Goal: Check status: Check status

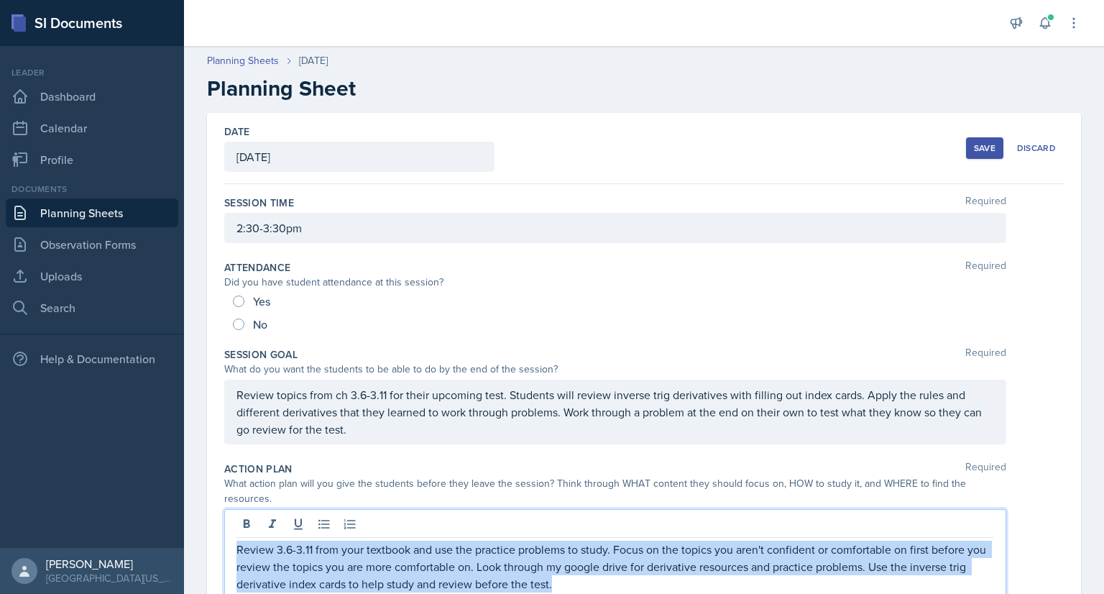
scroll to position [303, 0]
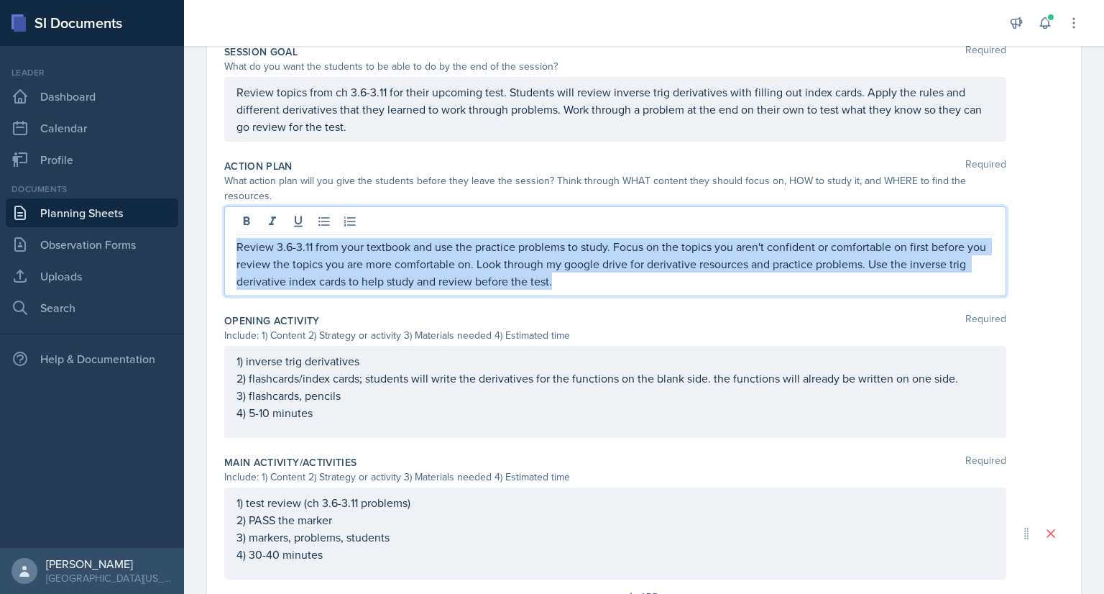
click at [113, 212] on link "Planning Sheets" at bounding box center [92, 212] width 173 height 29
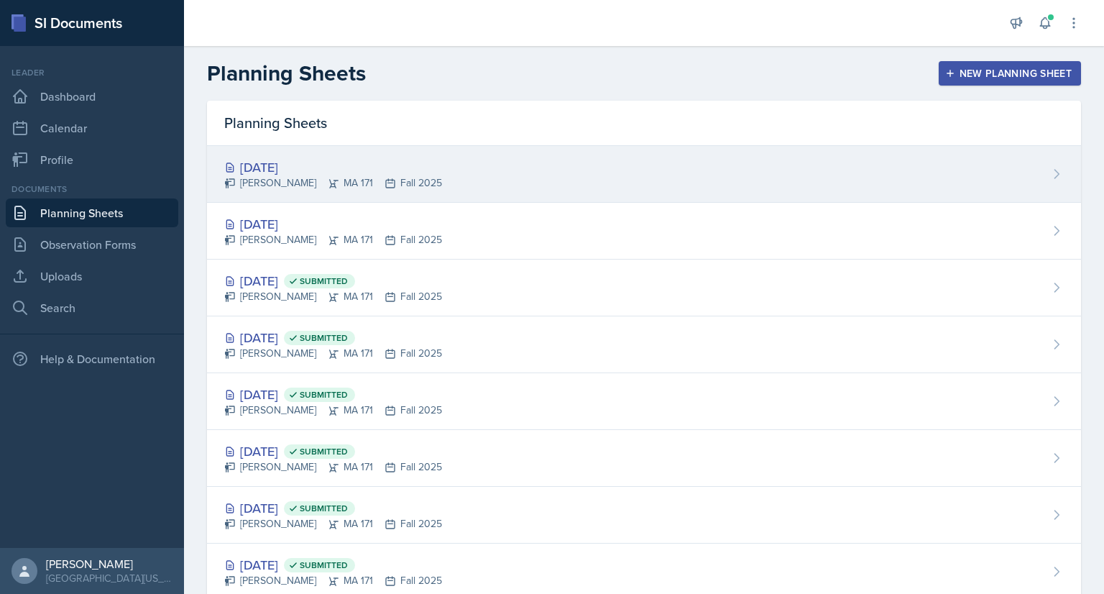
click at [384, 162] on div "[DATE]" at bounding box center [333, 166] width 218 height 19
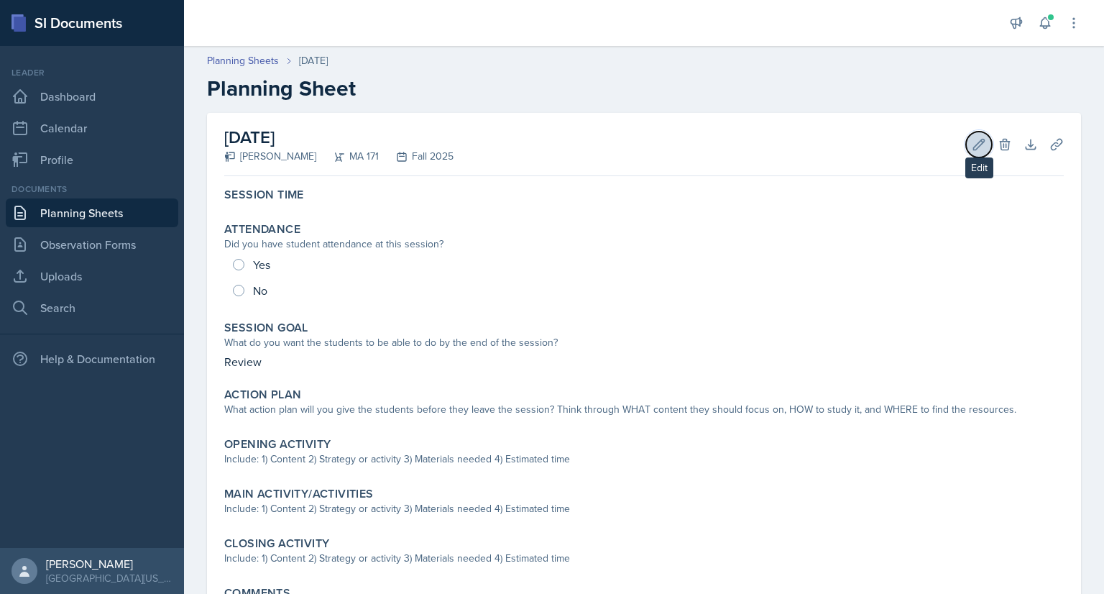
click at [972, 148] on icon at bounding box center [979, 144] width 14 height 14
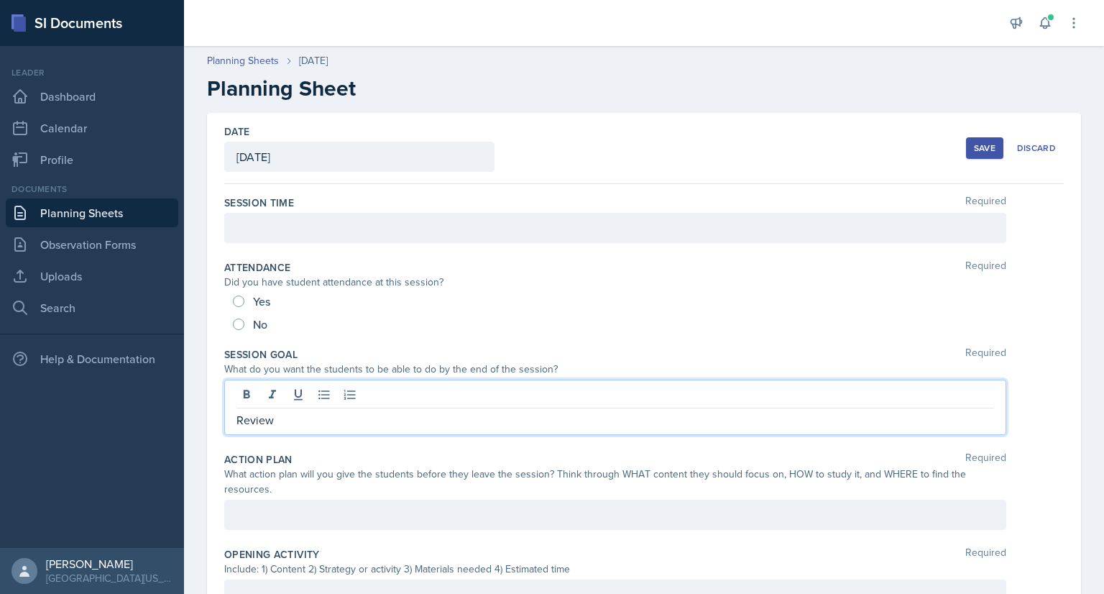
click at [285, 390] on div "Review" at bounding box center [615, 407] width 782 height 55
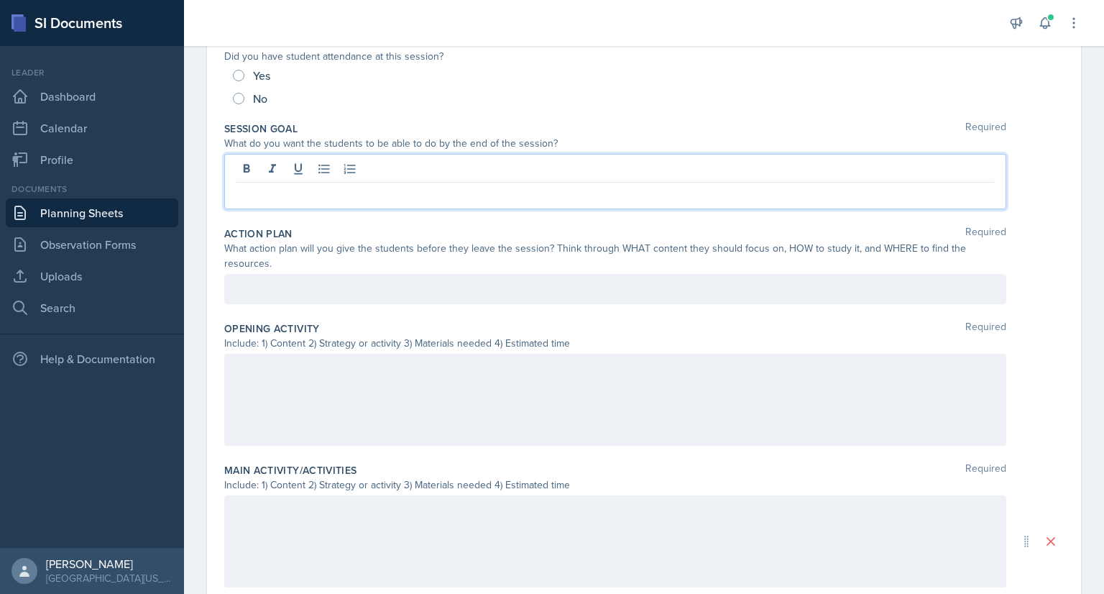
scroll to position [224, 0]
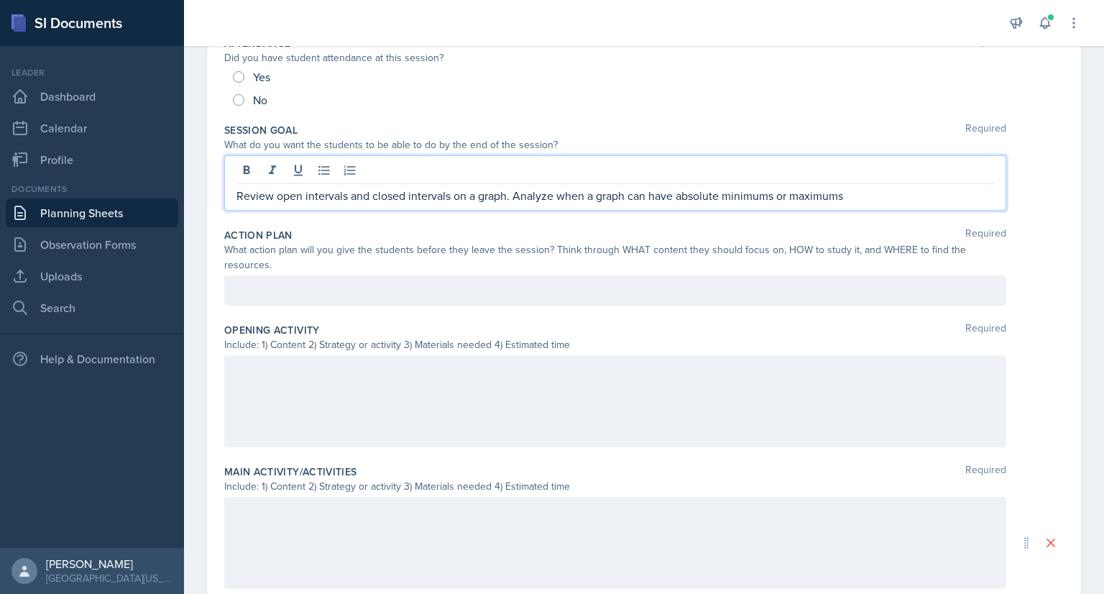
click at [776, 196] on p "Review open intervals and closed intervals on a graph. Analyze when a graph can…" at bounding box center [616, 195] width 758 height 17
click at [883, 193] on p "Review open intervals and closed intervals on a graph. Analyze when a graph can…" at bounding box center [616, 195] width 758 height 17
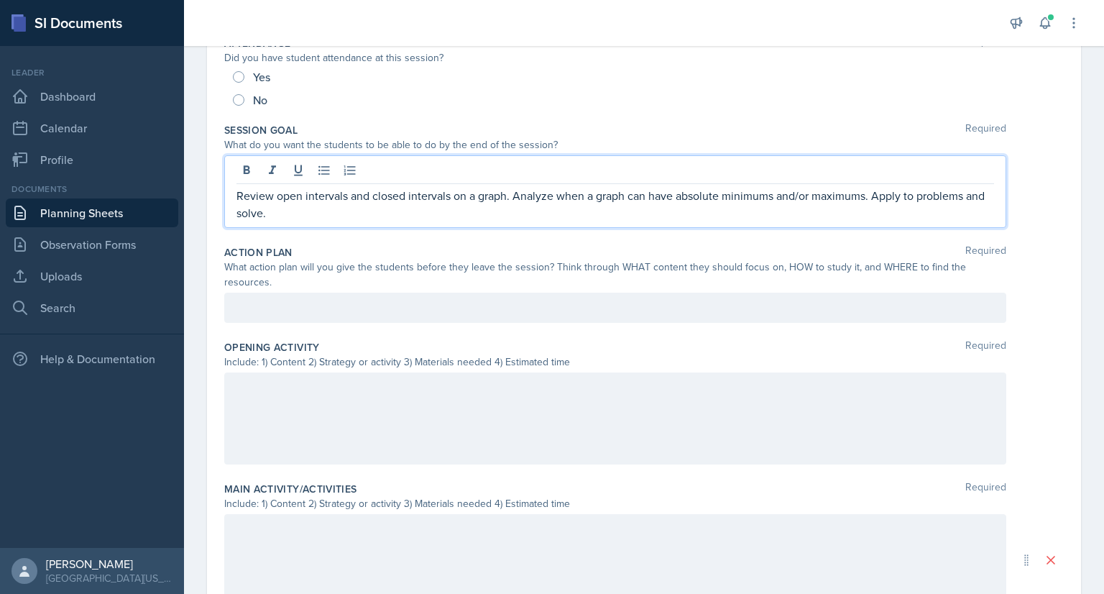
click at [244, 388] on div at bounding box center [615, 418] width 782 height 92
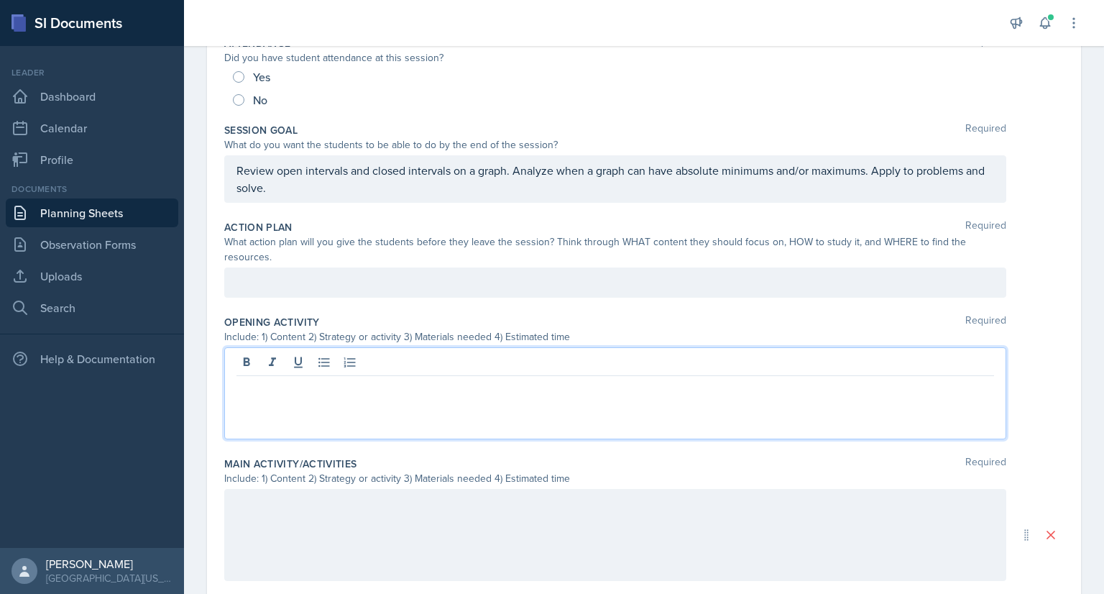
scroll to position [199, 0]
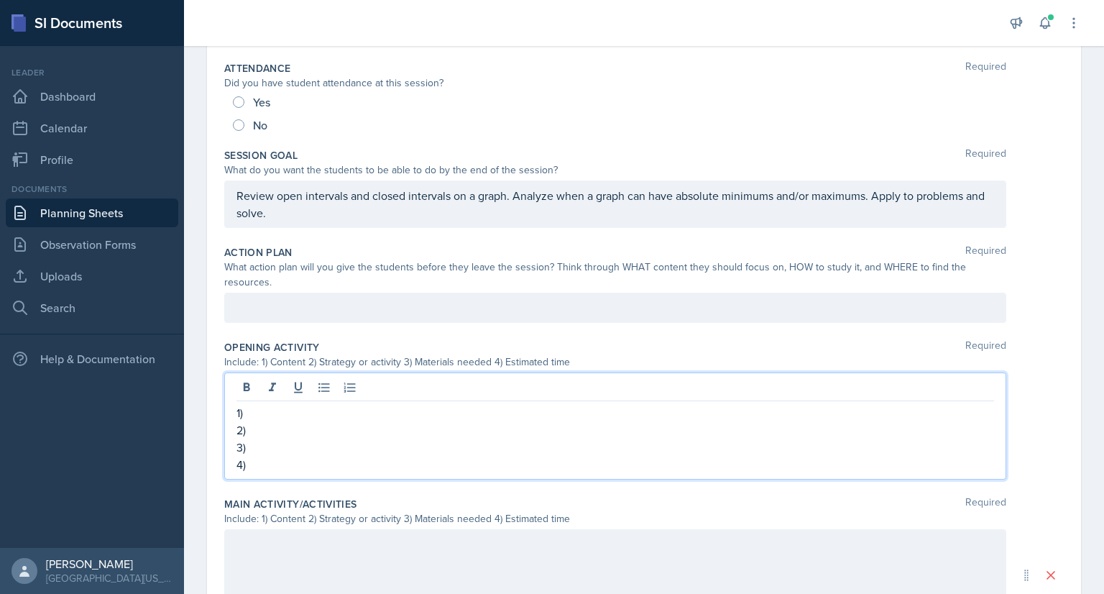
click at [257, 409] on p "1)" at bounding box center [616, 412] width 758 height 17
click at [263, 426] on p "2)" at bounding box center [616, 429] width 758 height 17
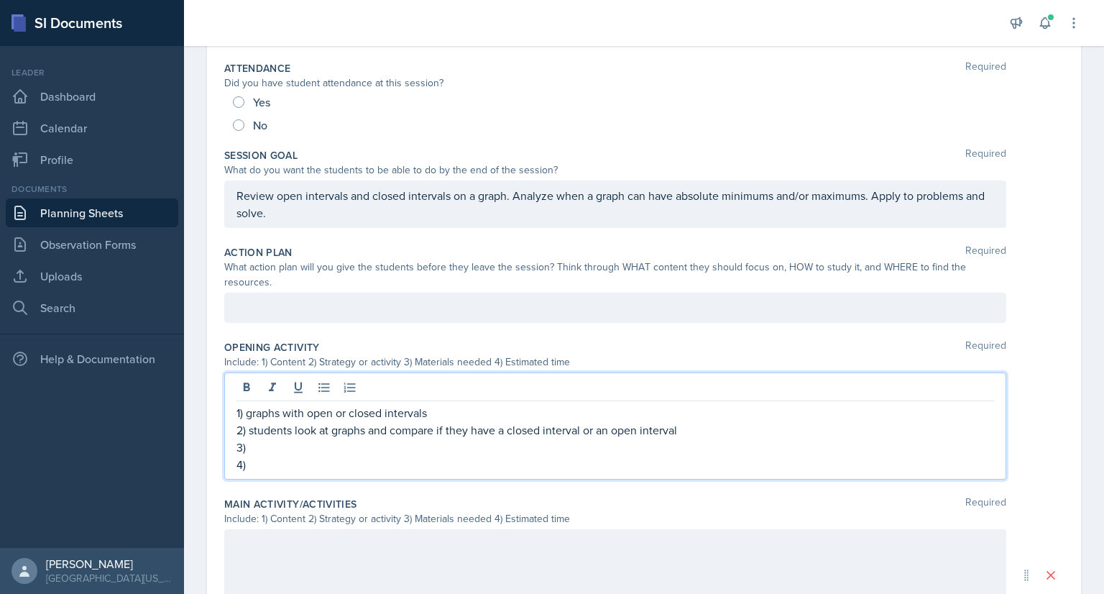
click at [262, 446] on p "3)" at bounding box center [616, 447] width 758 height 17
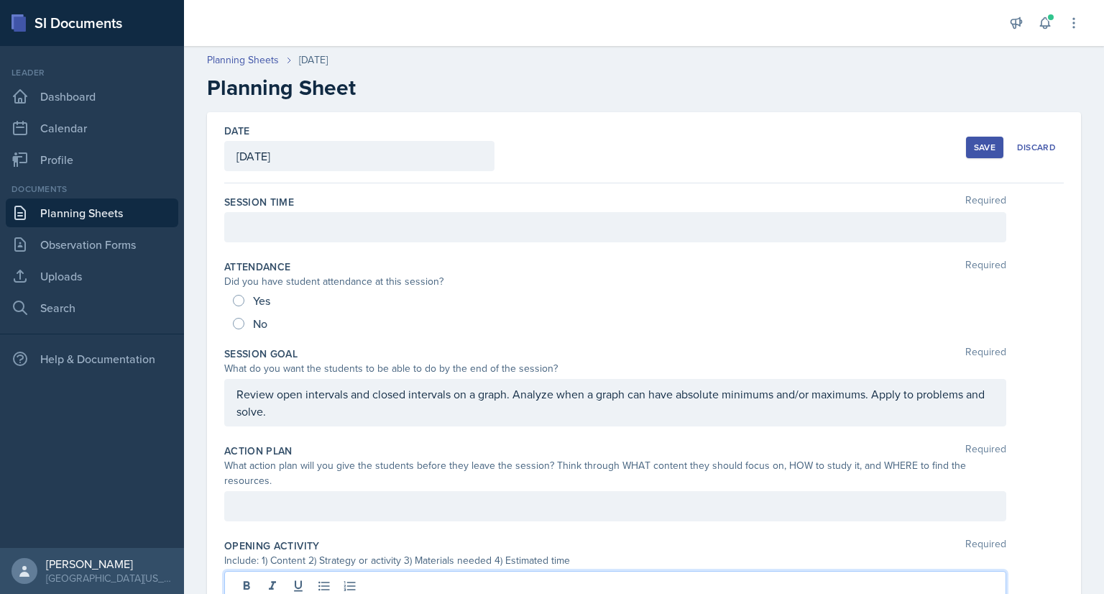
scroll to position [0, 0]
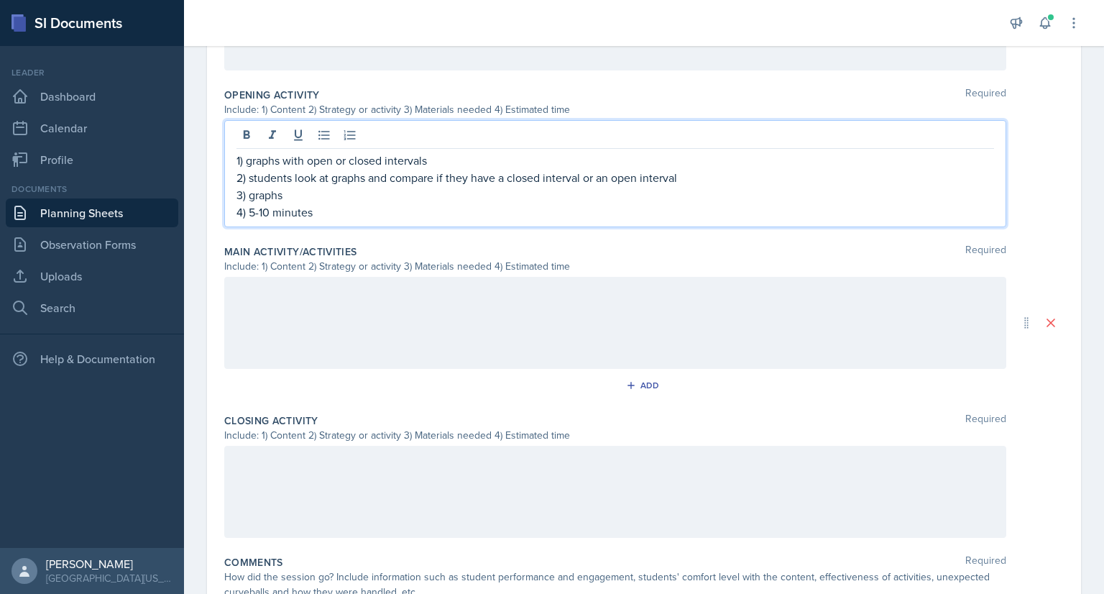
click at [296, 301] on p at bounding box center [616, 291] width 758 height 17
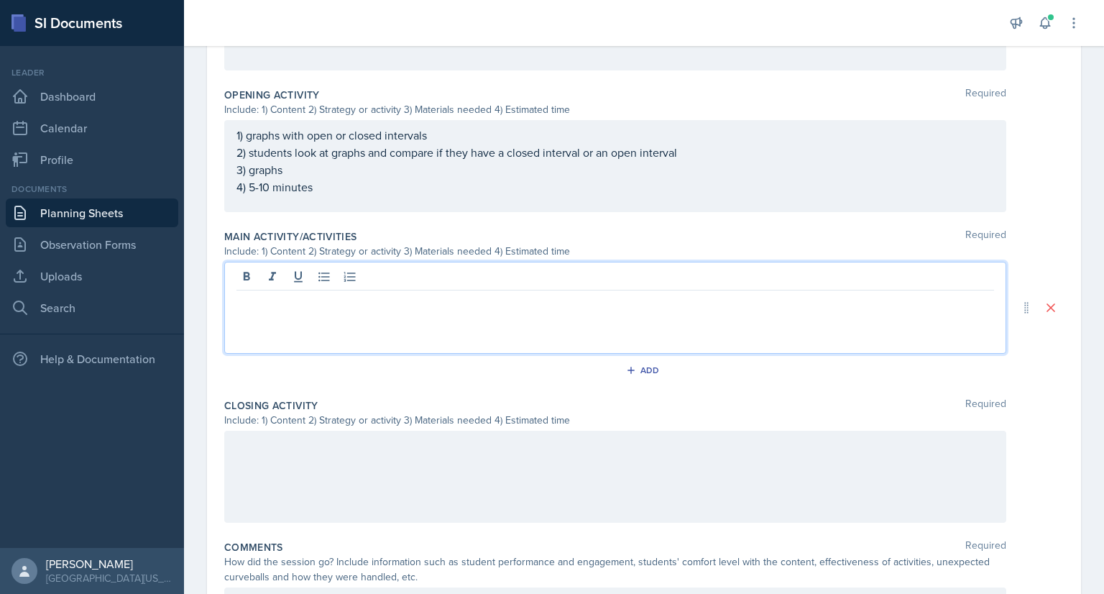
scroll to position [436, 0]
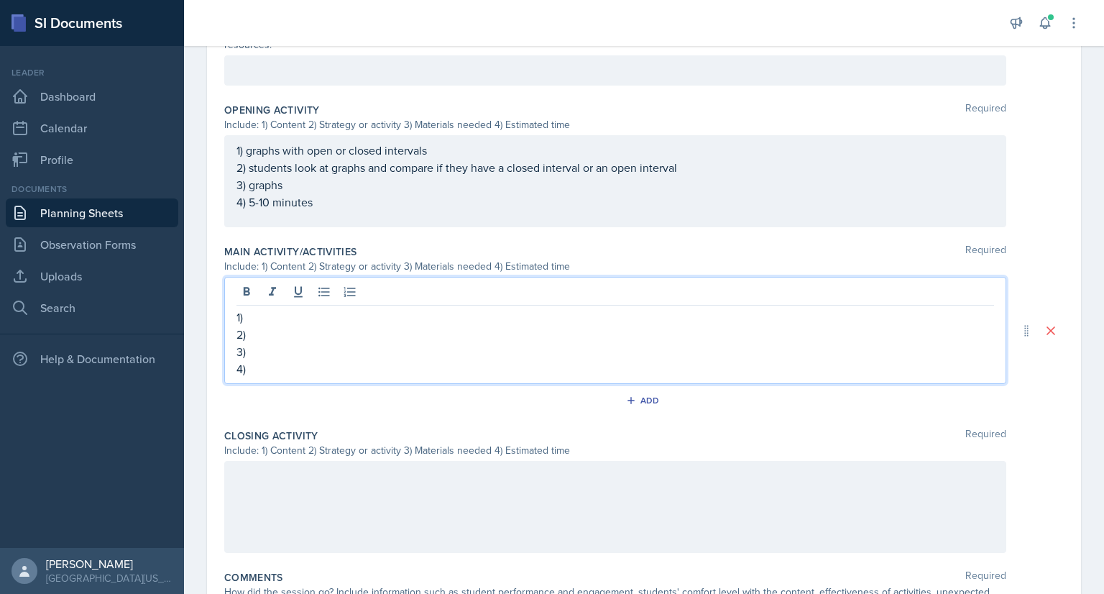
click at [296, 317] on p "1)" at bounding box center [616, 316] width 758 height 17
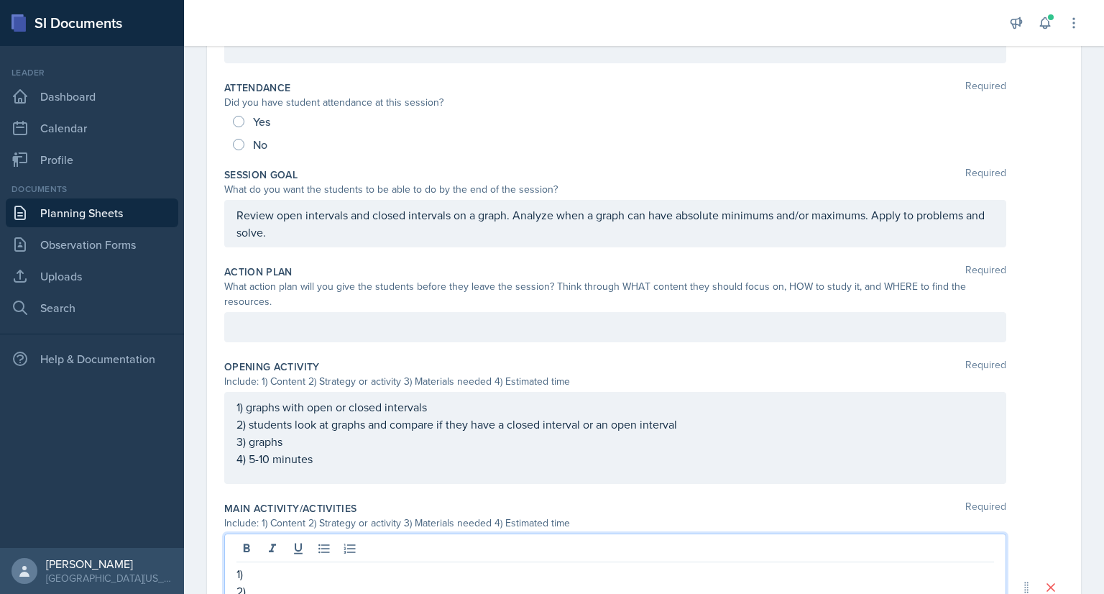
scroll to position [179, 0]
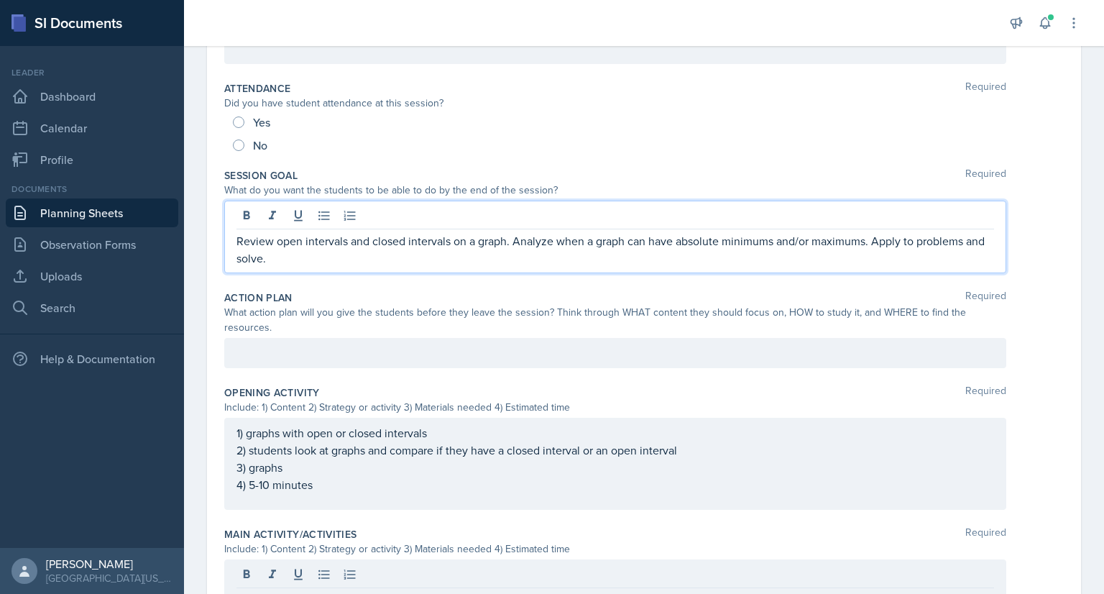
click at [871, 232] on p "Review open intervals and closed intervals on a graph. Analyze when a graph can…" at bounding box center [616, 249] width 758 height 35
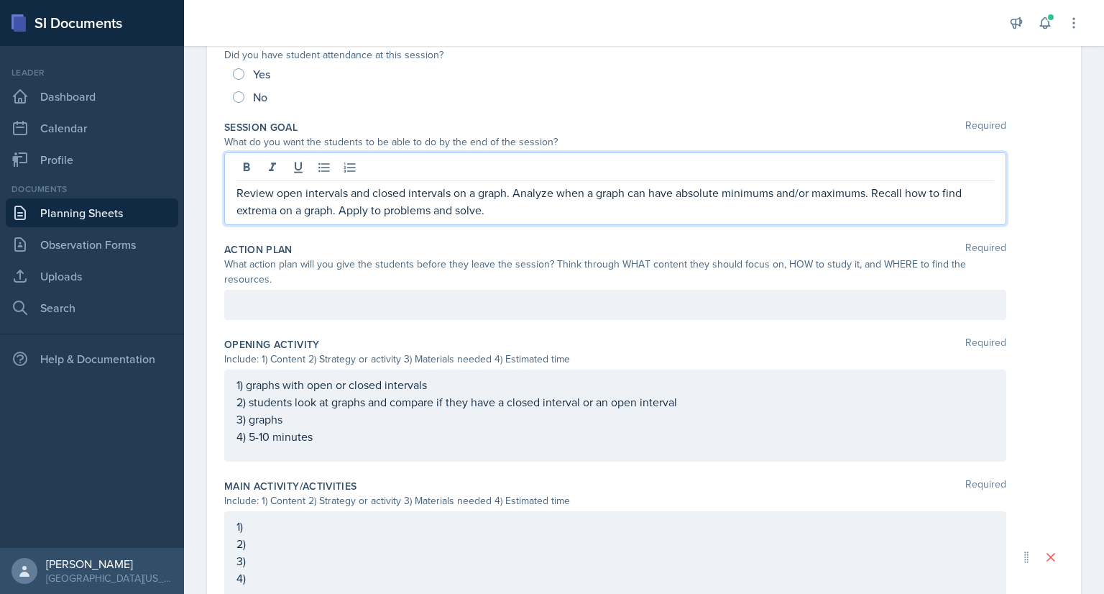
scroll to position [227, 0]
click at [866, 192] on p "Review open intervals and closed intervals on a graph. Analyze when a graph can…" at bounding box center [616, 201] width 758 height 35
click at [720, 194] on p "Review open intervals and closed intervals on a graph. Analyze when a graph can…" at bounding box center [616, 201] width 758 height 35
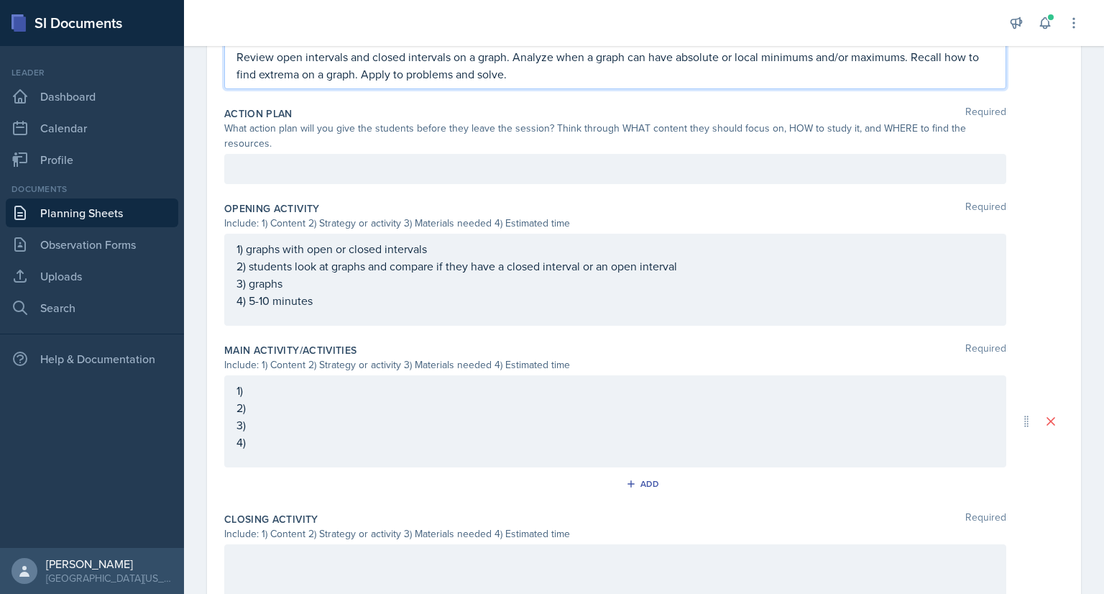
scroll to position [426, 0]
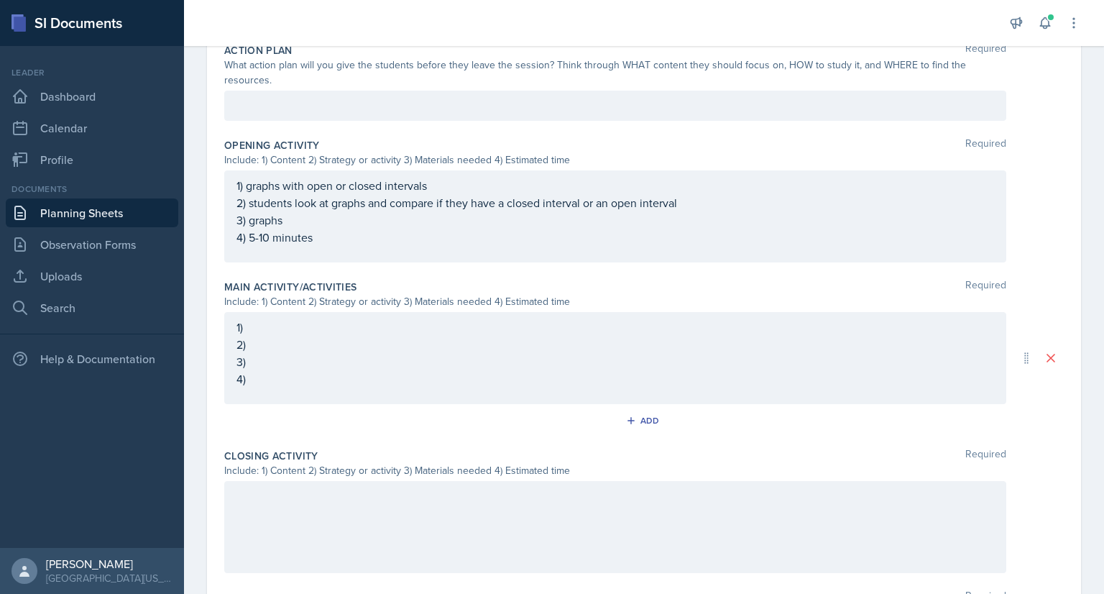
click at [303, 323] on div "1) 2) 3) 4)" at bounding box center [615, 358] width 782 height 92
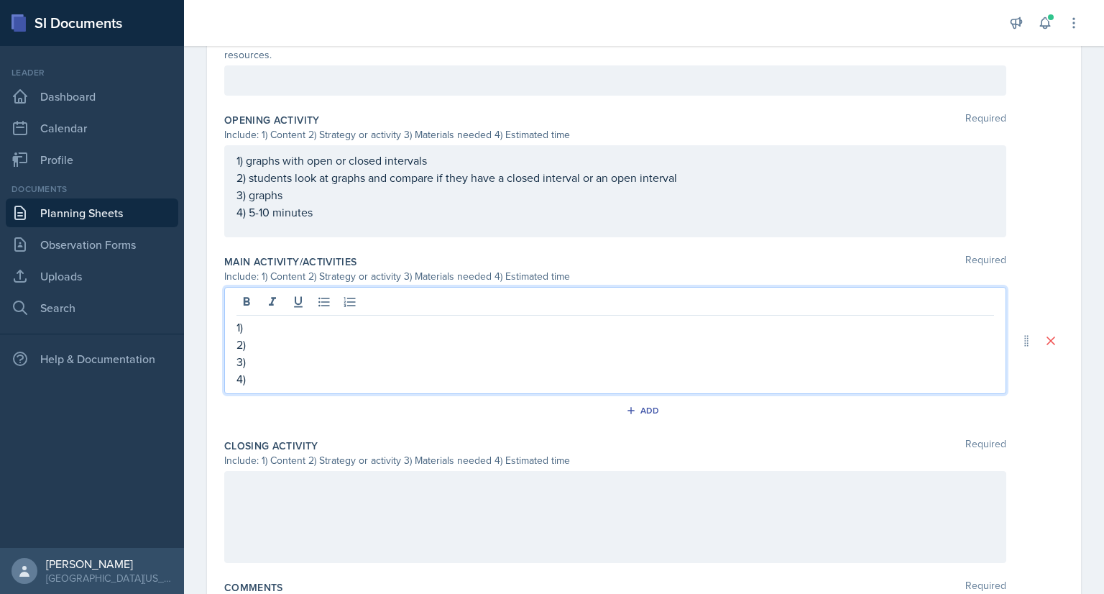
scroll to position [401, 0]
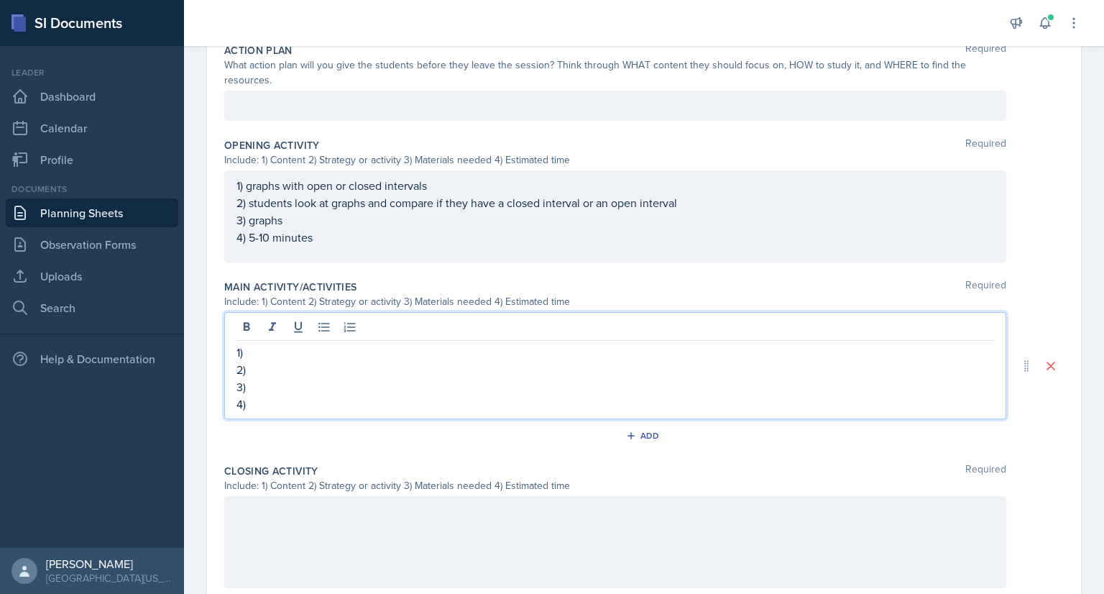
click at [274, 370] on p "2)" at bounding box center [616, 369] width 758 height 17
click at [278, 354] on p "1)" at bounding box center [616, 352] width 758 height 17
click at [267, 392] on p "3)" at bounding box center [616, 386] width 758 height 17
click at [295, 404] on p "4)" at bounding box center [616, 403] width 758 height 17
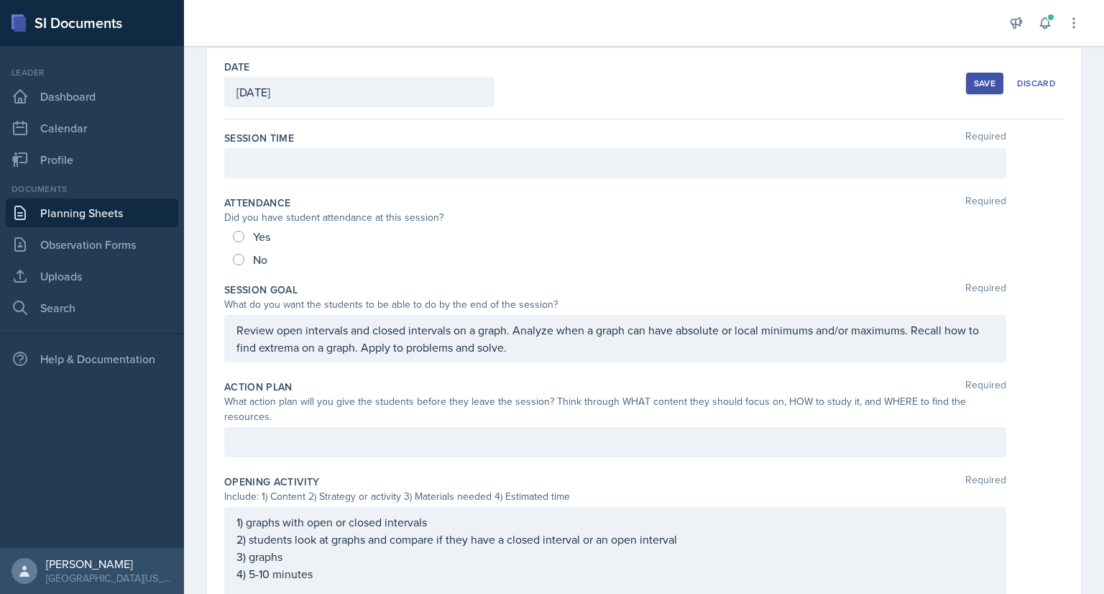
scroll to position [0, 0]
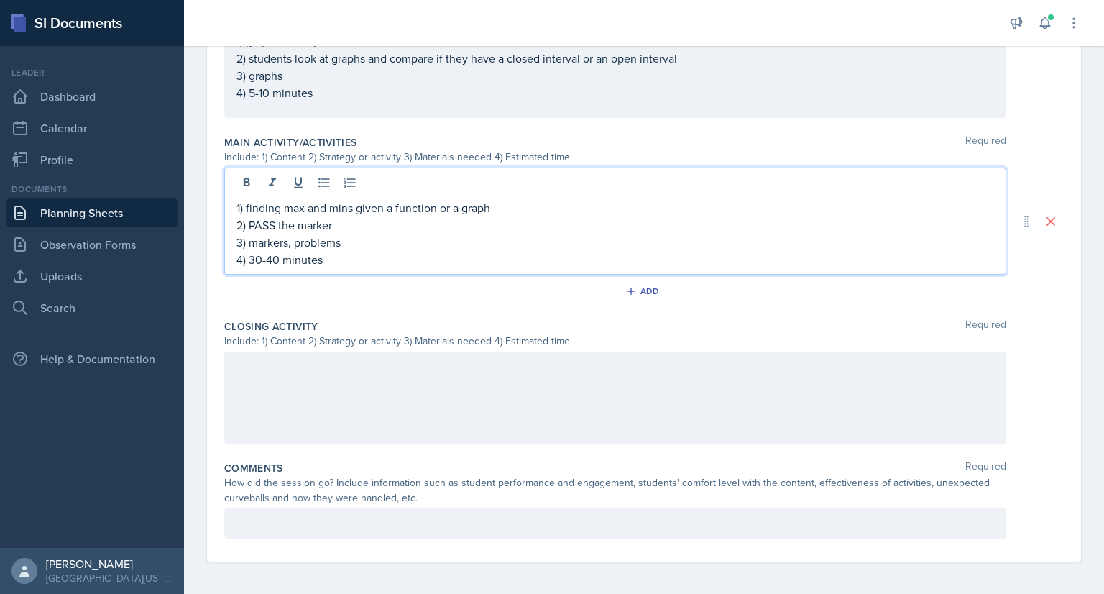
click at [295, 363] on div at bounding box center [615, 398] width 782 height 92
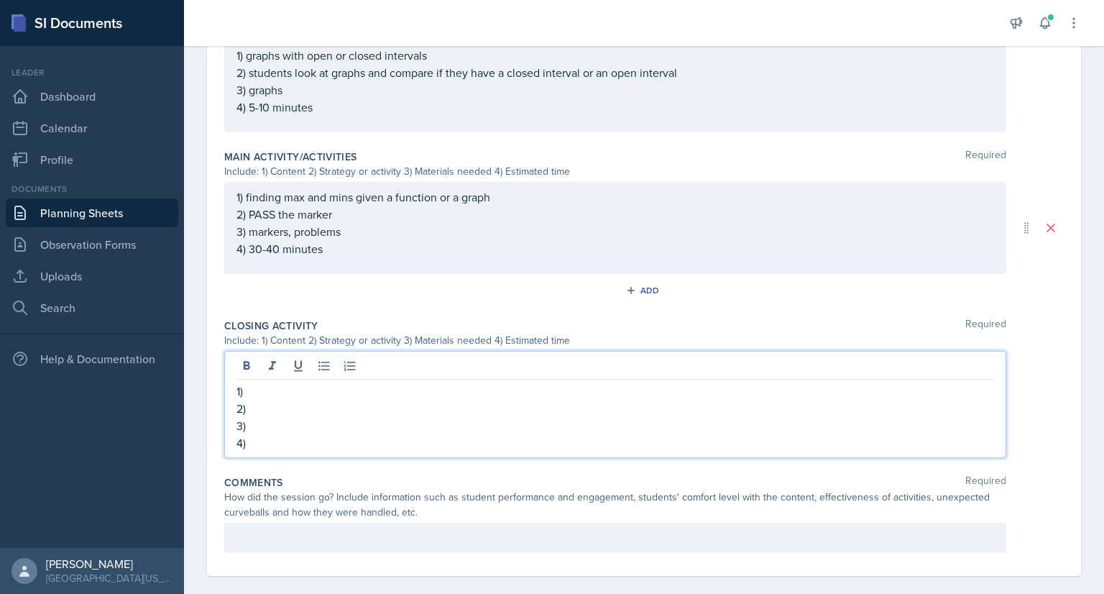
scroll to position [511, 0]
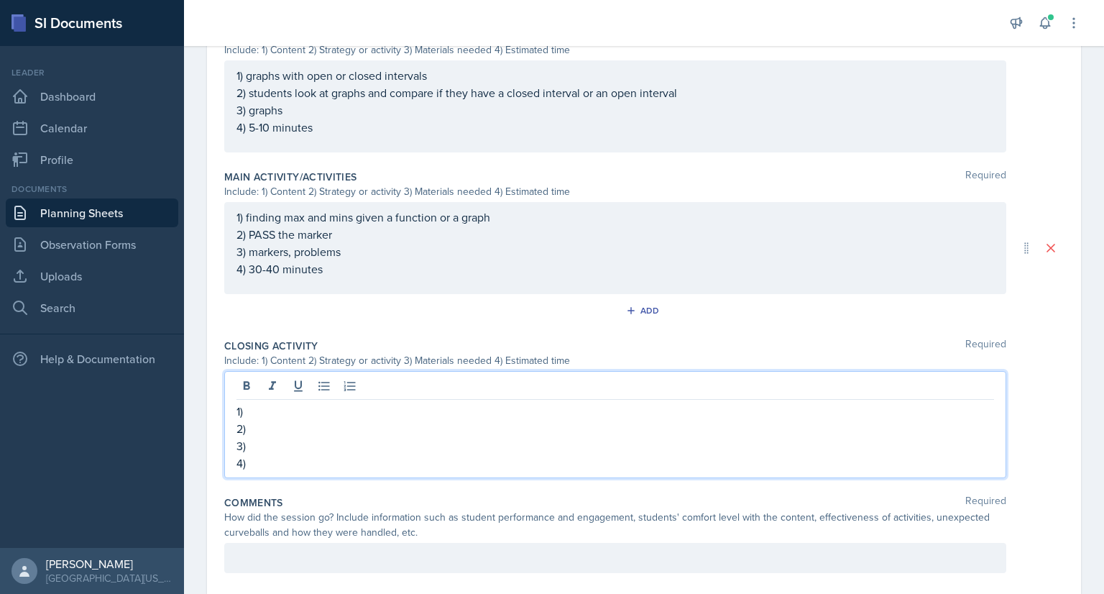
click at [264, 405] on p "1)" at bounding box center [616, 411] width 758 height 17
drag, startPoint x: 247, startPoint y: 413, endPoint x: 353, endPoint y: 411, distance: 105.7
click at [353, 411] on p "1) create a test question" at bounding box center [616, 411] width 758 height 17
copy p "create a test question"
click at [282, 437] on p "3)" at bounding box center [616, 445] width 758 height 17
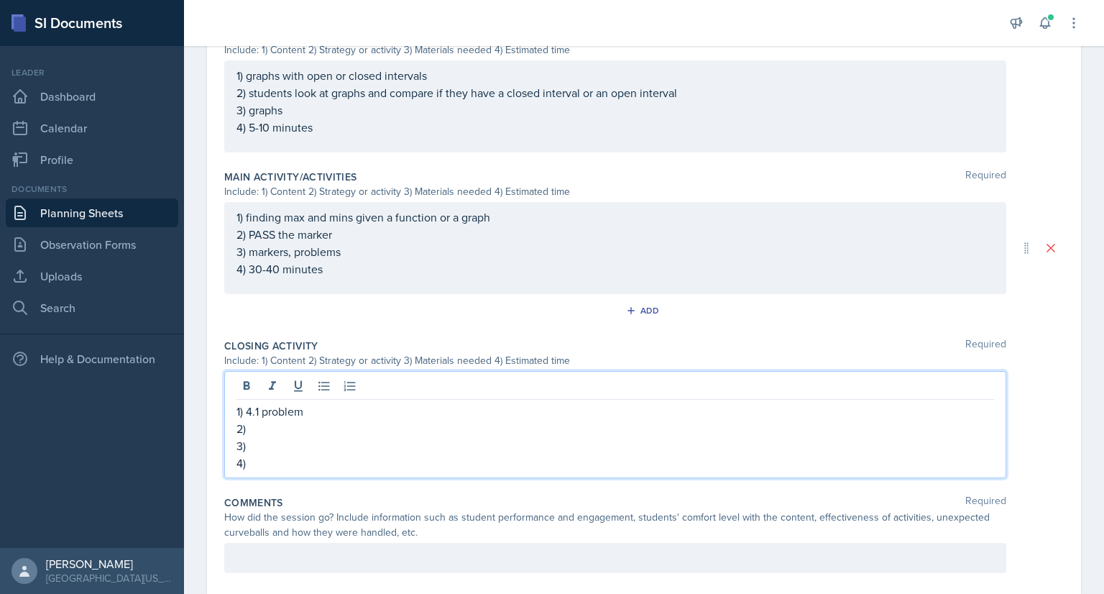
click at [285, 430] on p "2)" at bounding box center [616, 428] width 758 height 17
click at [284, 437] on p "3)" at bounding box center [616, 445] width 758 height 17
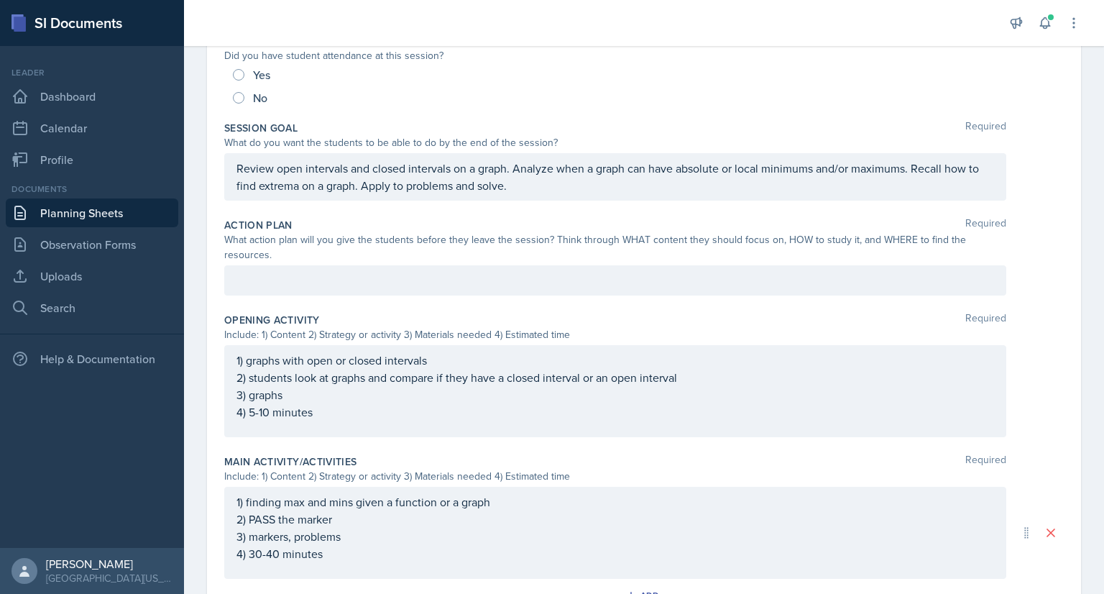
scroll to position [0, 0]
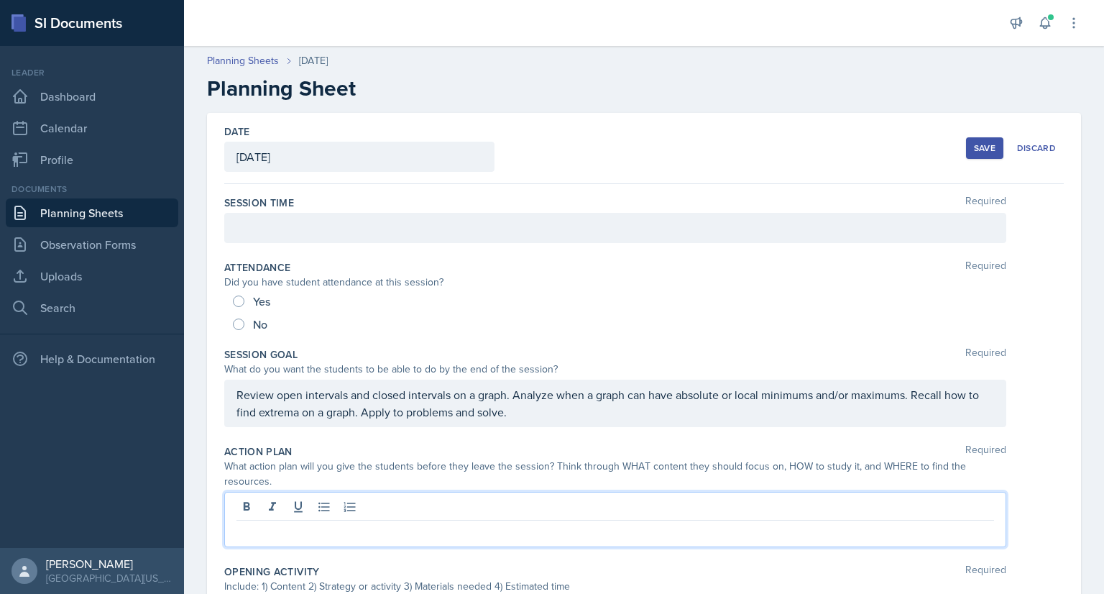
click at [324, 502] on div at bounding box center [615, 519] width 782 height 55
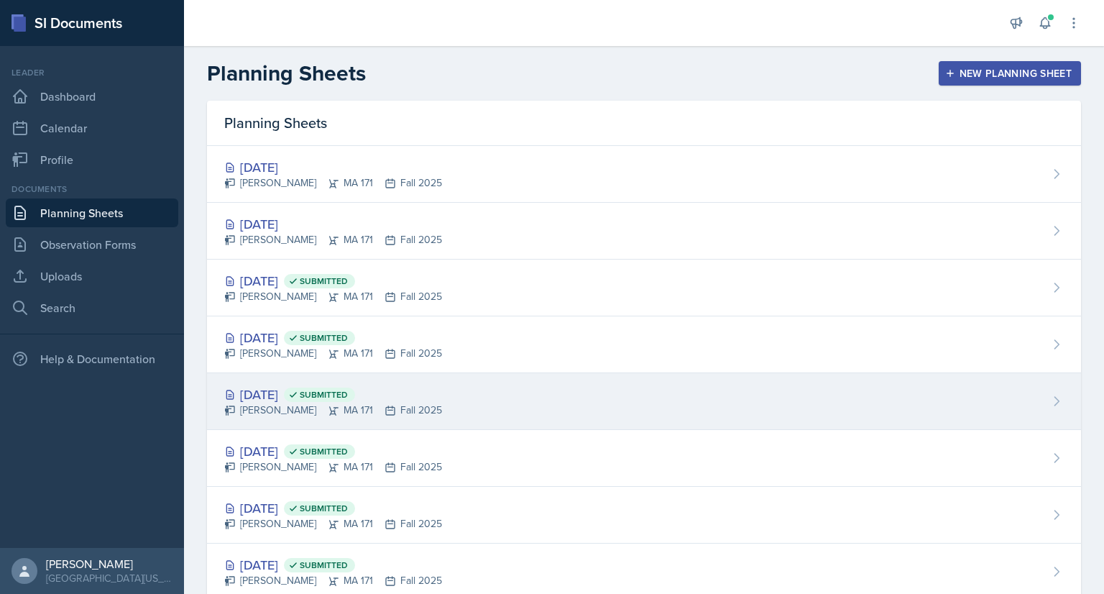
click at [435, 395] on div "Sep 29th, 2025 Submitted Cayla Bray MA 171 Fall 2025" at bounding box center [644, 401] width 874 height 57
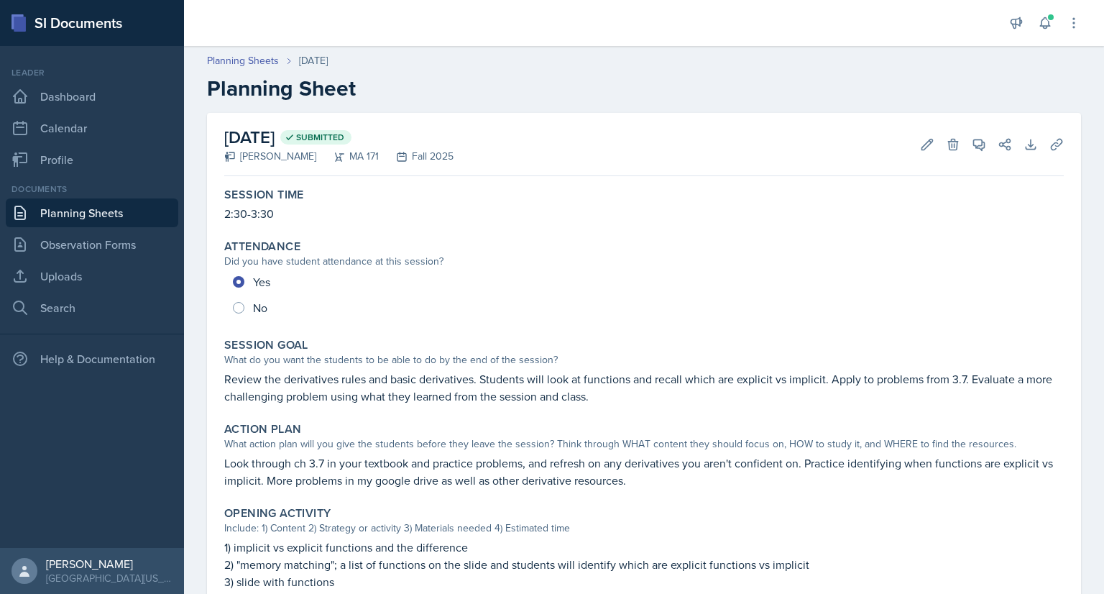
click at [412, 266] on div "Did you have student attendance at this session?" at bounding box center [644, 261] width 840 height 15
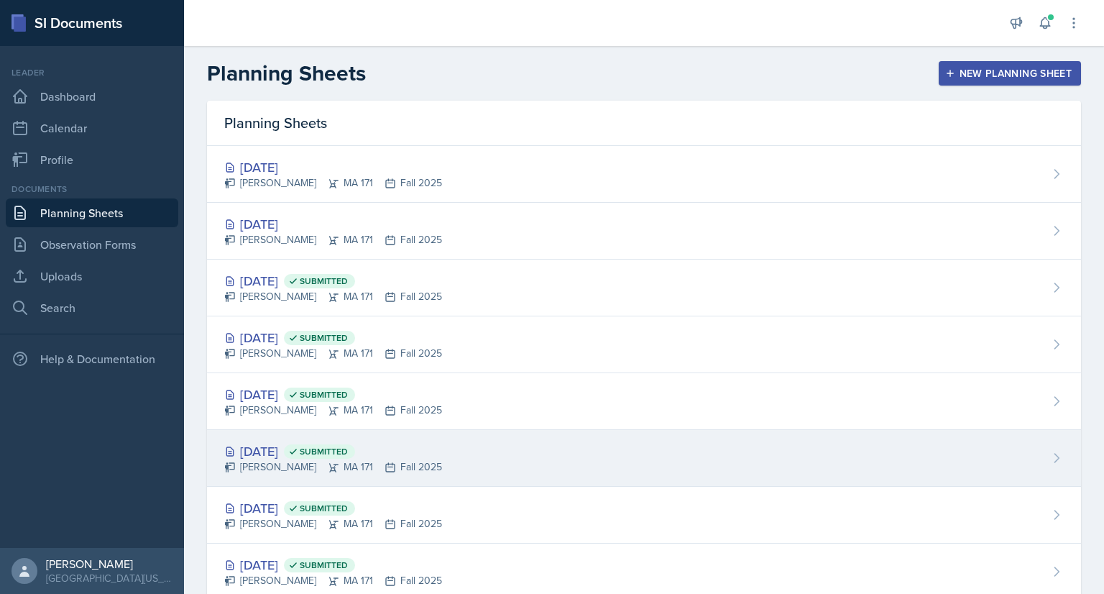
click at [445, 451] on div "Sep 26th, 2025 Submitted Cayla Bray MA 171 Fall 2025" at bounding box center [644, 458] width 874 height 57
click at [456, 449] on div "Sep 26th, 2025 Submitted Cayla Bray MA 171 Fall 2025" at bounding box center [644, 458] width 874 height 57
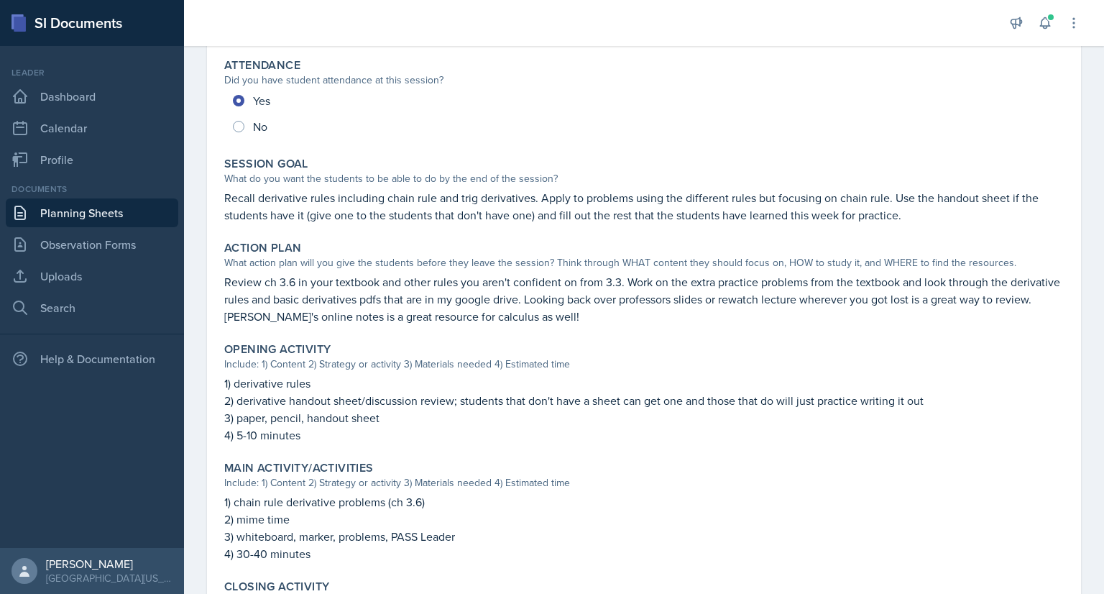
scroll to position [305, 0]
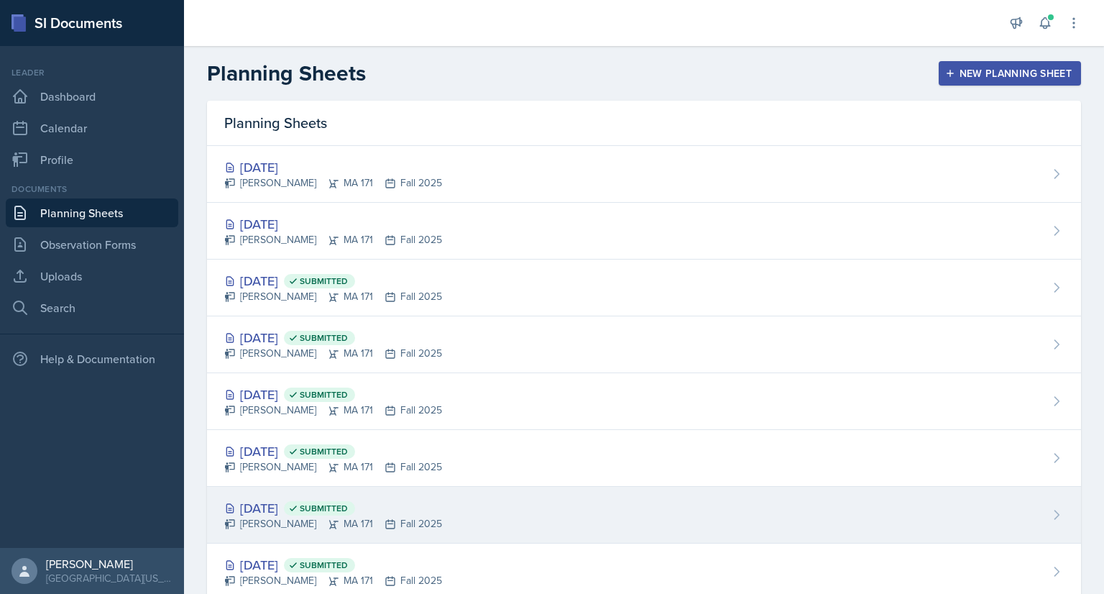
click at [423, 535] on div "Sep 22nd, 2025 Submitted Cayla Bray MA 171 Fall 2025" at bounding box center [644, 515] width 874 height 57
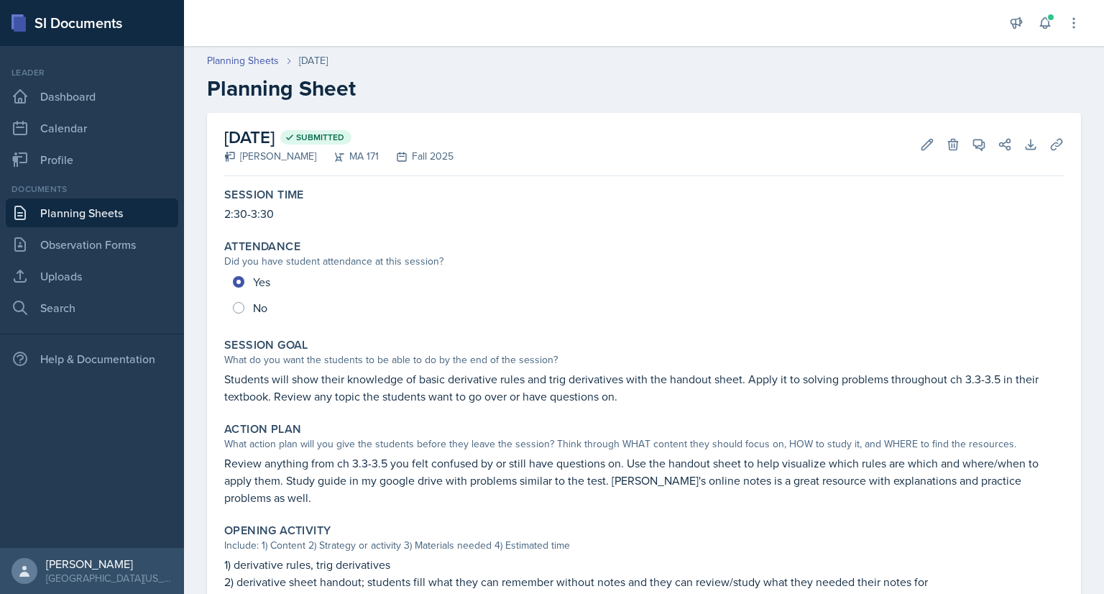
click at [120, 215] on link "Planning Sheets" at bounding box center [92, 212] width 173 height 29
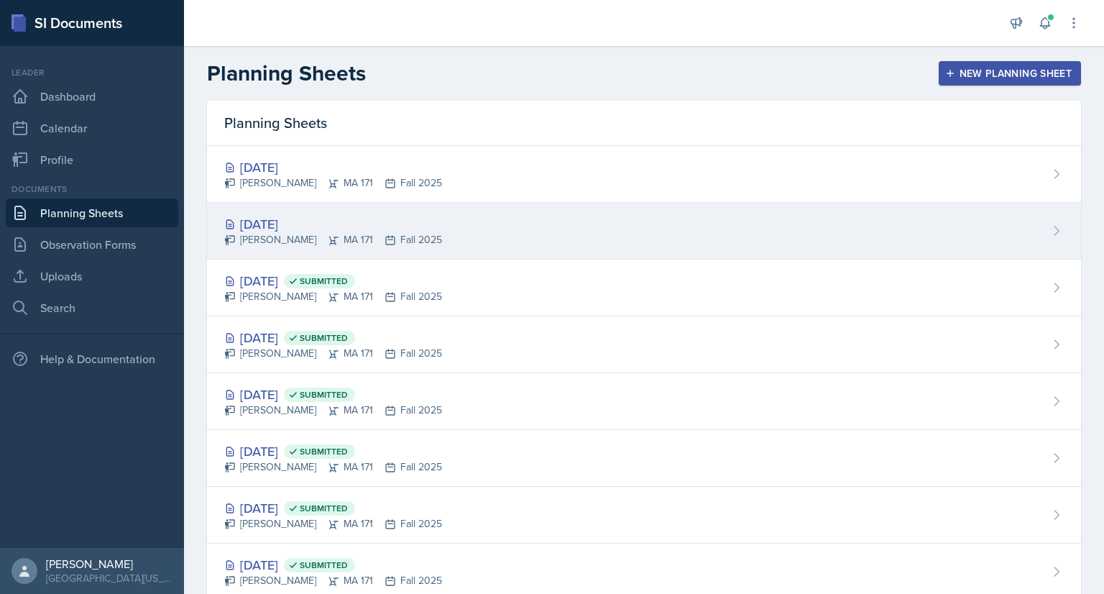
click at [390, 234] on div "Cayla Bray MA 171 Fall 2025" at bounding box center [333, 239] width 218 height 15
